Goal: Check status: Check status

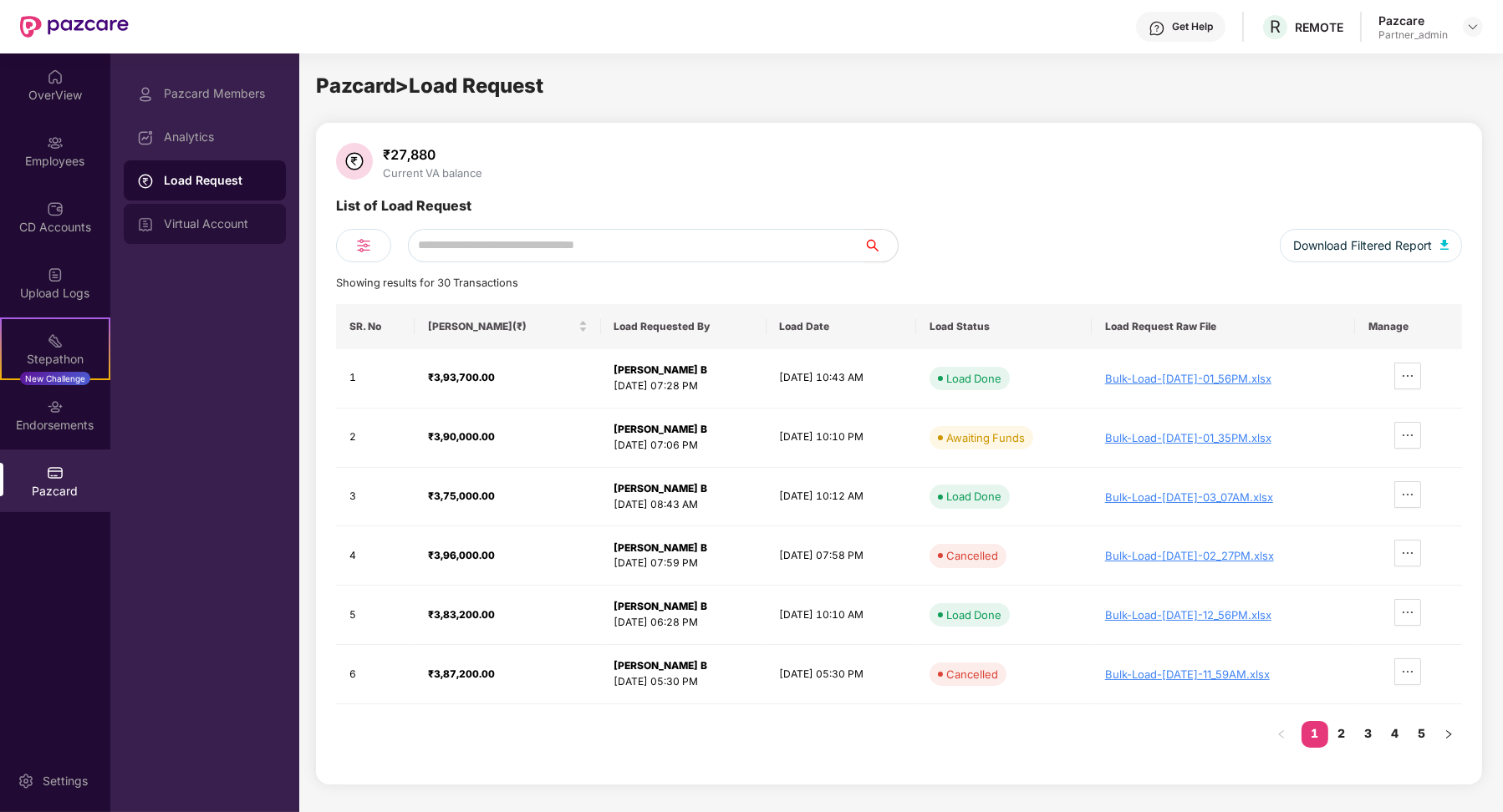
click at [228, 234] on div "Virtual Account" at bounding box center [204, 224] width 162 height 40
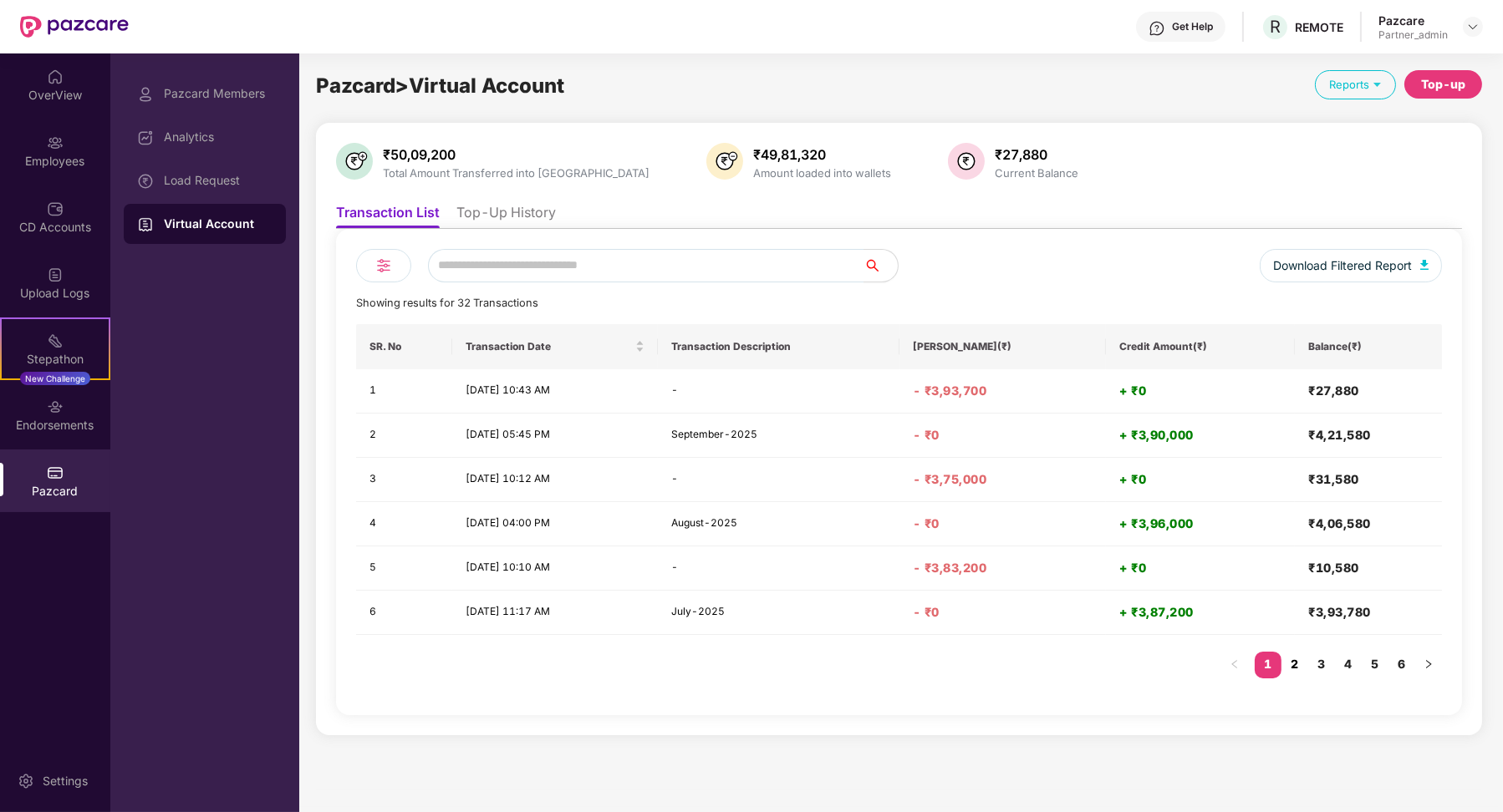
click at [1297, 672] on link "2" at bounding box center [1295, 664] width 27 height 25
click at [1324, 666] on link "3" at bounding box center [1321, 664] width 27 height 25
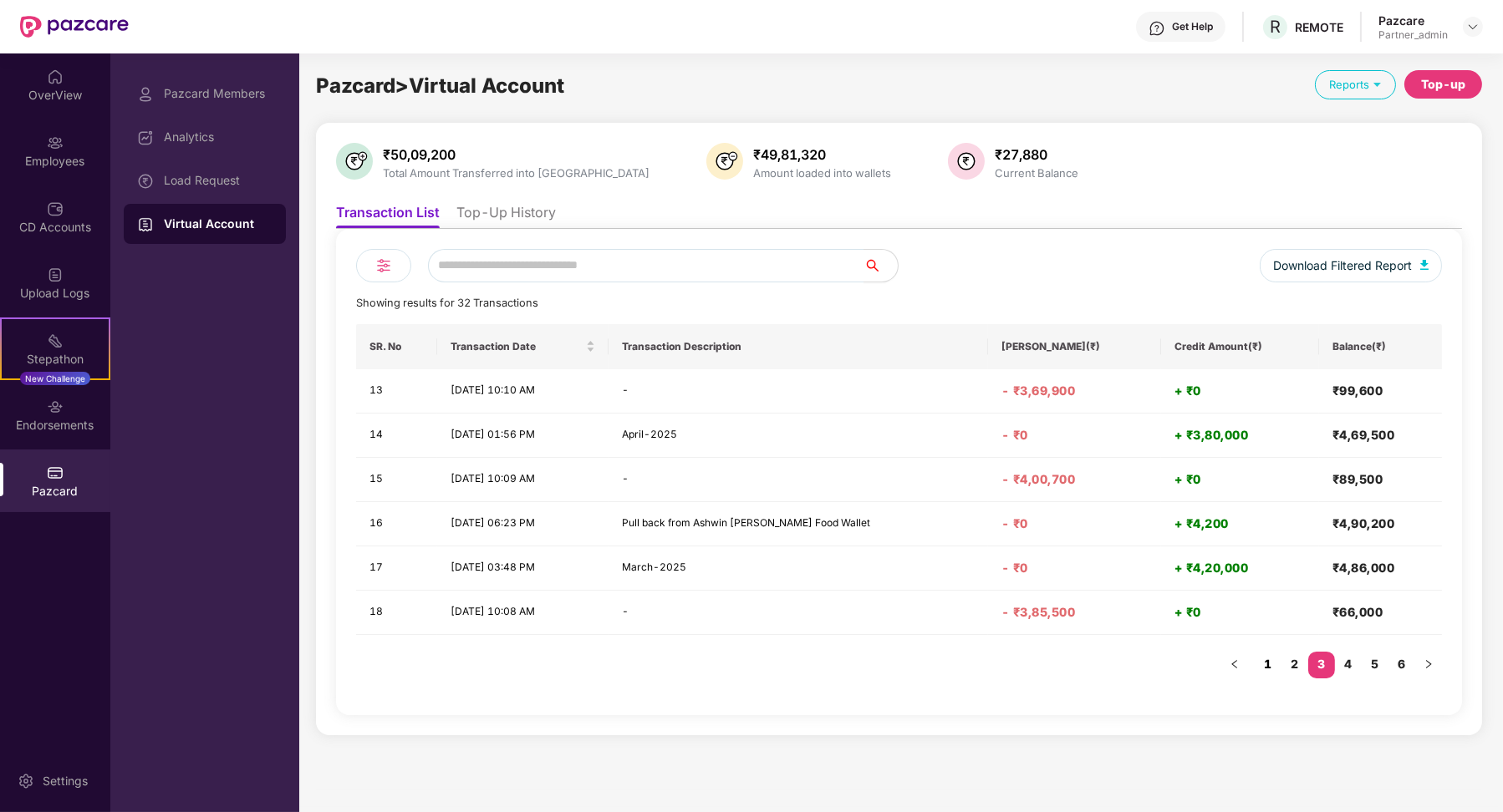
click at [1272, 663] on link "1" at bounding box center [1268, 664] width 27 height 25
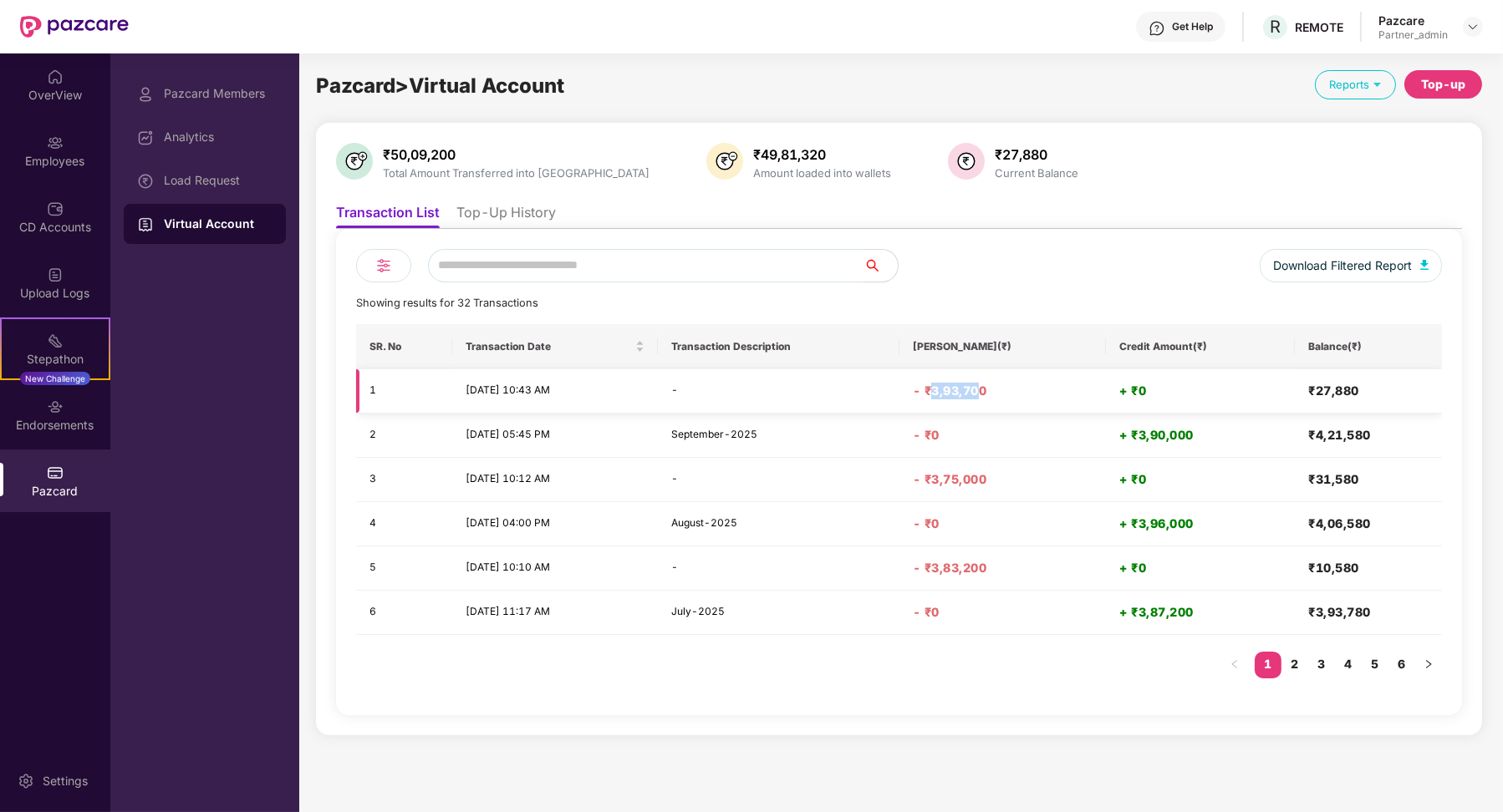
drag, startPoint x: 963, startPoint y: 394, endPoint x: 1013, endPoint y: 395, distance: 50.0
click at [1013, 395] on h4 "- ₹3,93,700" at bounding box center [1002, 391] width 180 height 17
click at [1306, 452] on td "₹4,21,580" at bounding box center [1368, 435] width 147 height 44
drag, startPoint x: 1319, startPoint y: 438, endPoint x: 1382, endPoint y: 437, distance: 63.0
click at [1382, 437] on h4 "₹4,21,580" at bounding box center [1368, 436] width 120 height 17
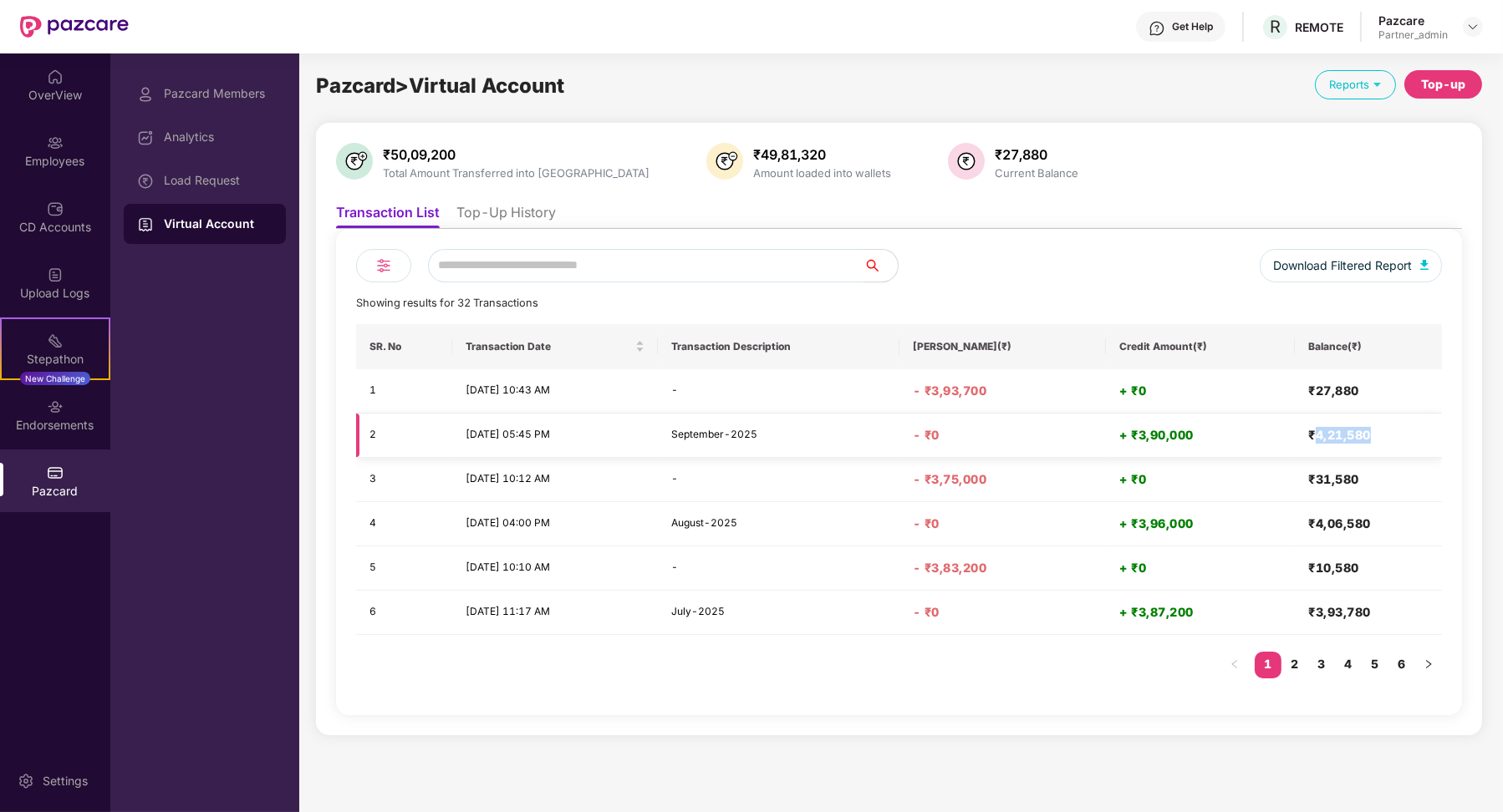
copy h4 "4,21,580"
drag, startPoint x: 1313, startPoint y: 395, endPoint x: 1365, endPoint y: 395, distance: 52.0
click at [1365, 395] on h4 "₹27,880" at bounding box center [1368, 391] width 120 height 17
